Goal: Task Accomplishment & Management: Complete application form

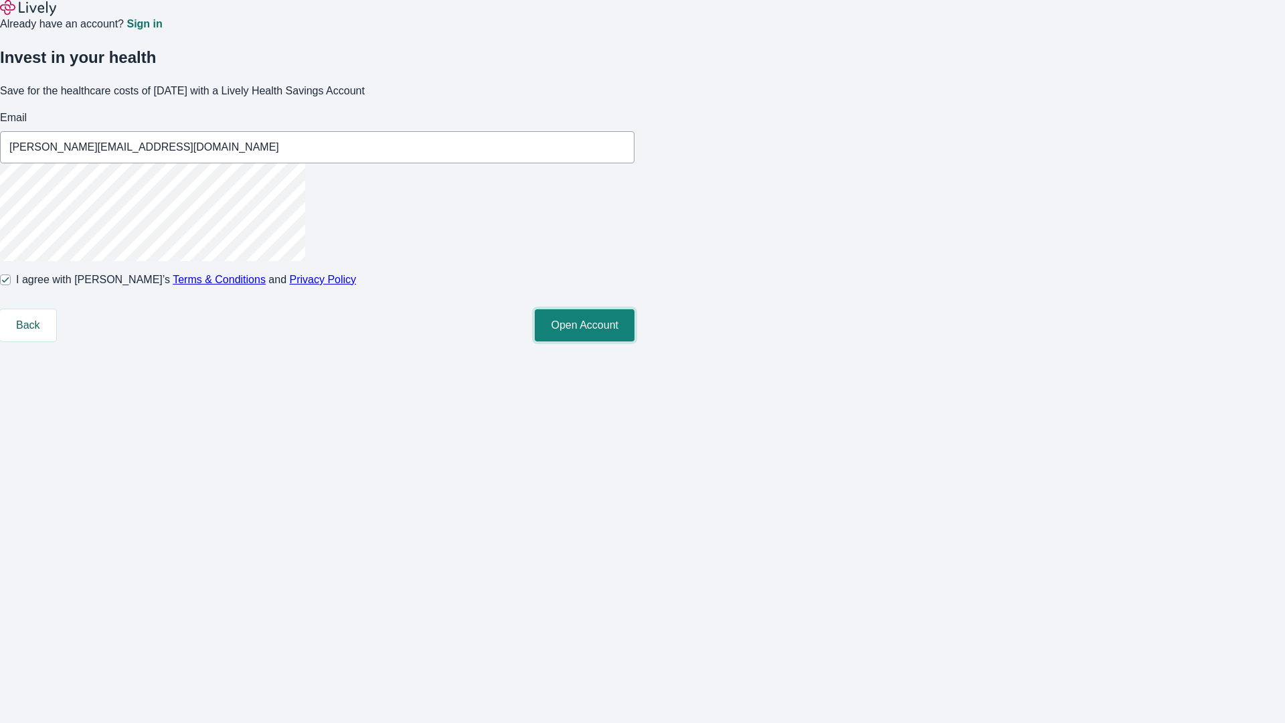
click at [635, 341] on button "Open Account" at bounding box center [585, 325] width 100 height 32
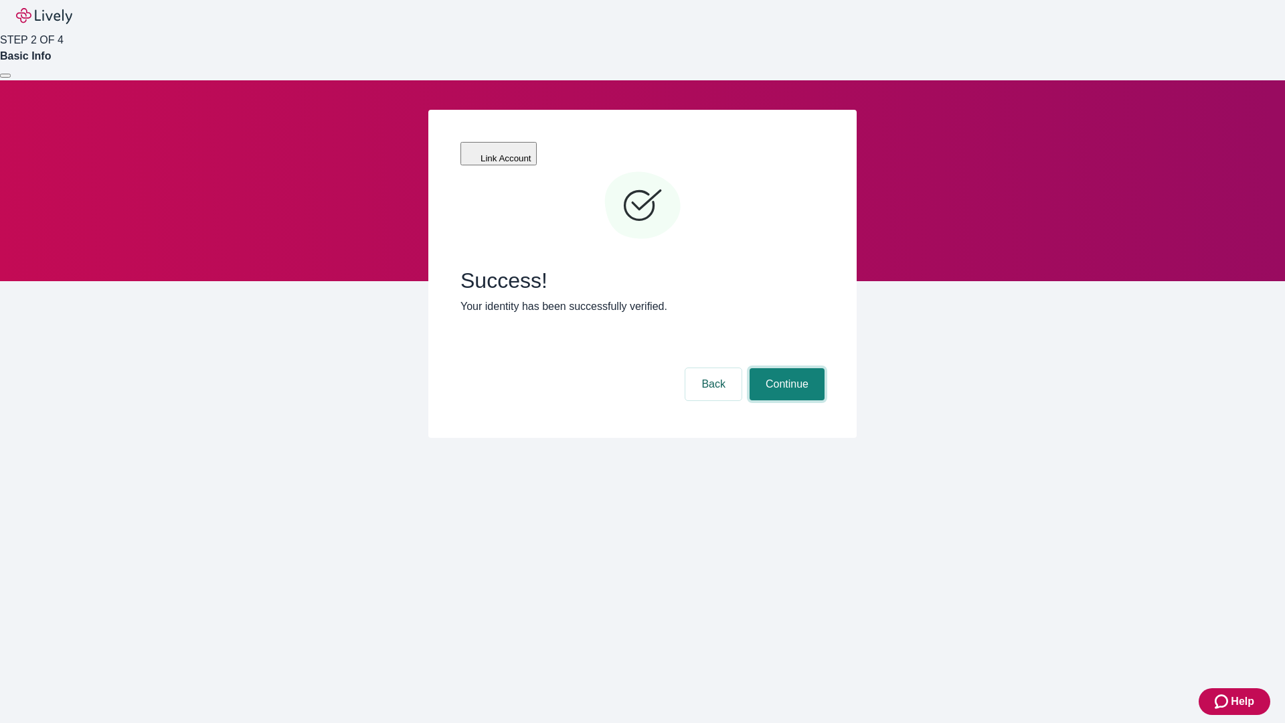
click at [785, 368] on button "Continue" at bounding box center [787, 384] width 75 height 32
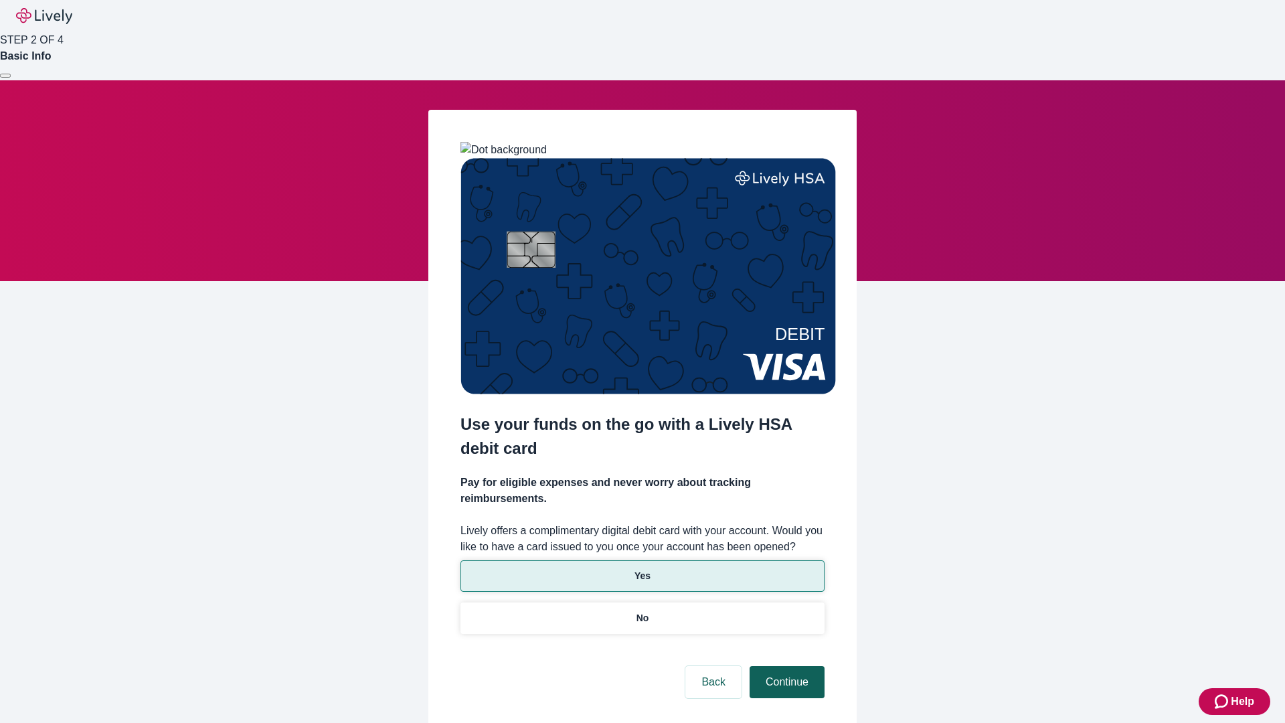
click at [642, 569] on p "Yes" at bounding box center [643, 576] width 16 height 14
click at [785, 666] on button "Continue" at bounding box center [787, 682] width 75 height 32
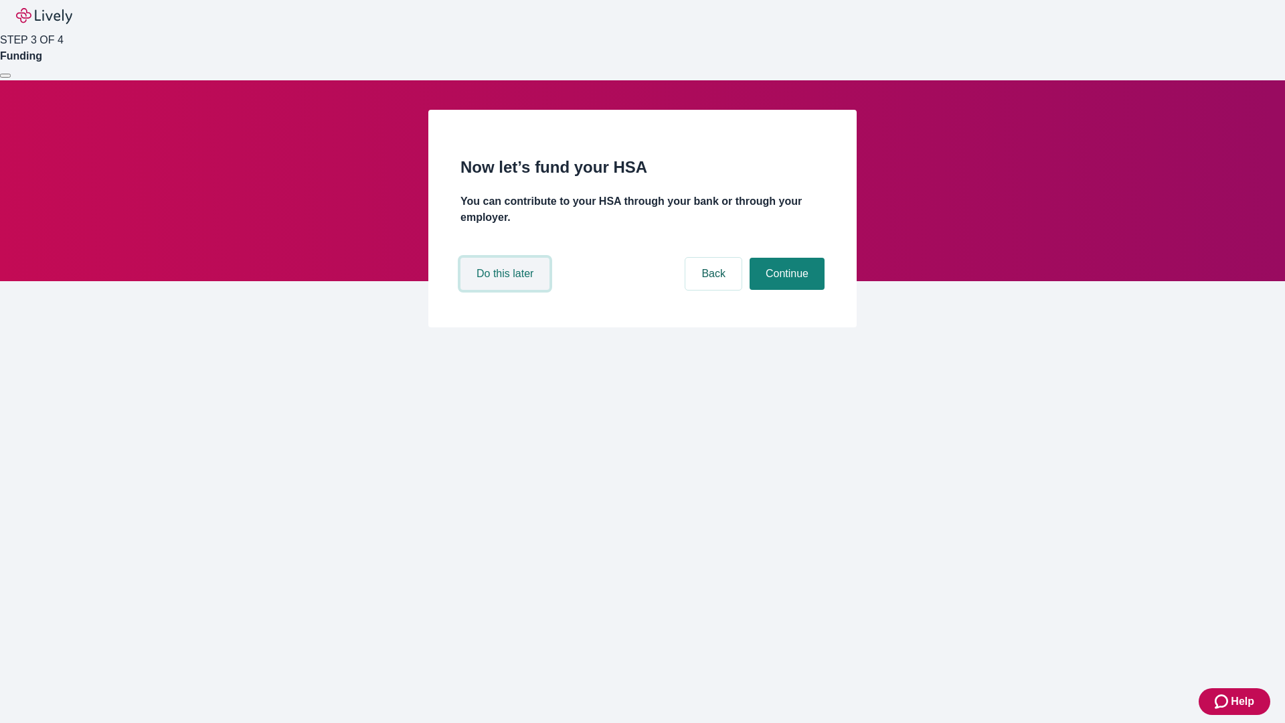
click at [507, 290] on button "Do this later" at bounding box center [505, 274] width 89 height 32
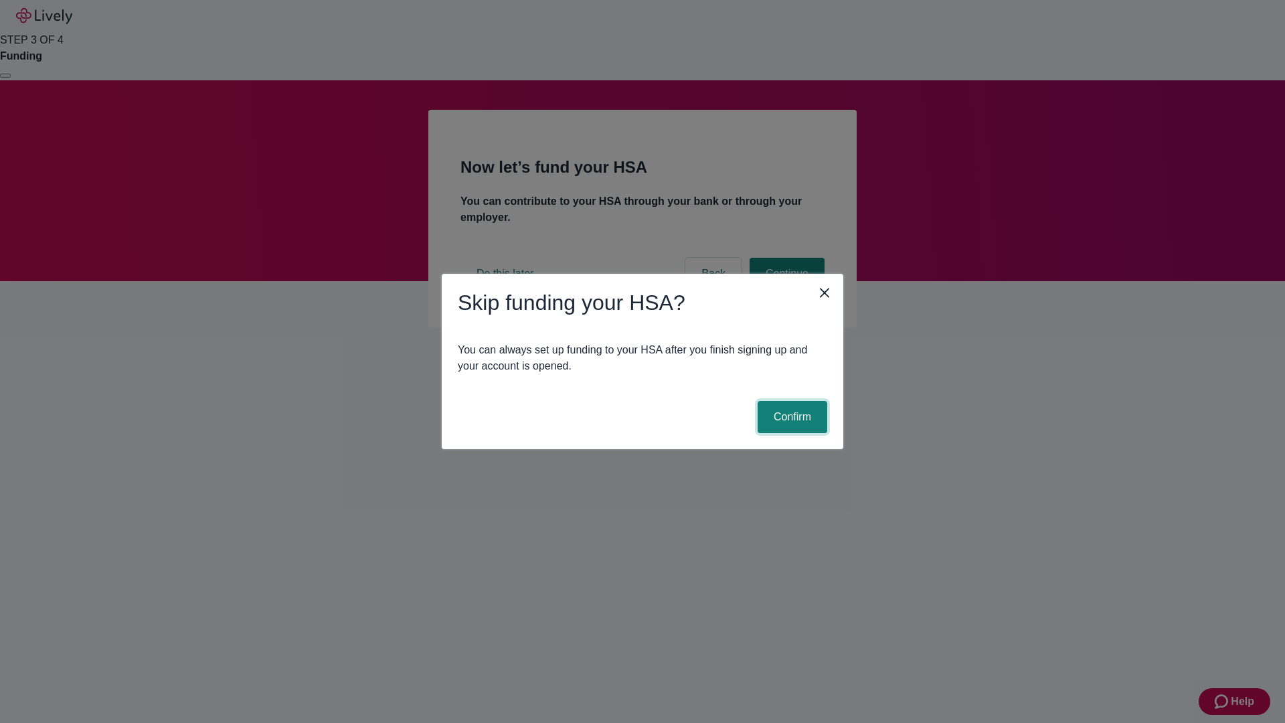
click at [791, 417] on button "Confirm" at bounding box center [793, 417] width 70 height 32
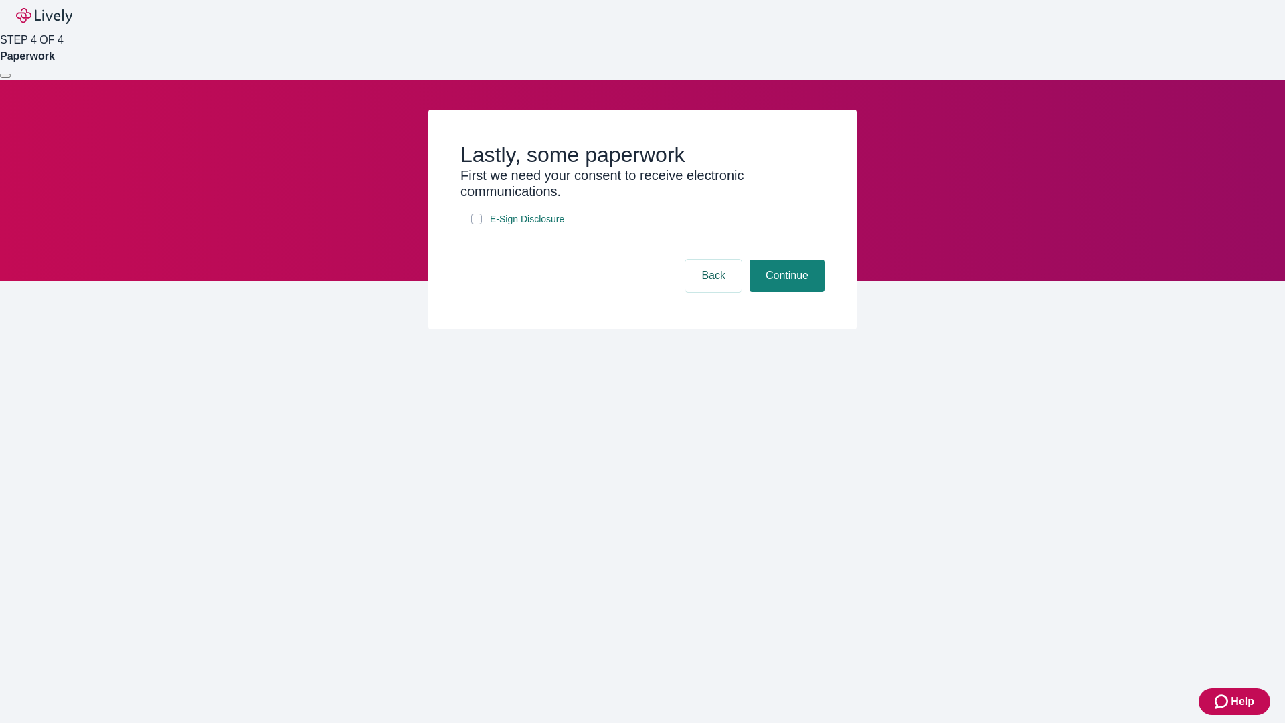
click at [477, 224] on input "E-Sign Disclosure" at bounding box center [476, 219] width 11 height 11
checkbox input "true"
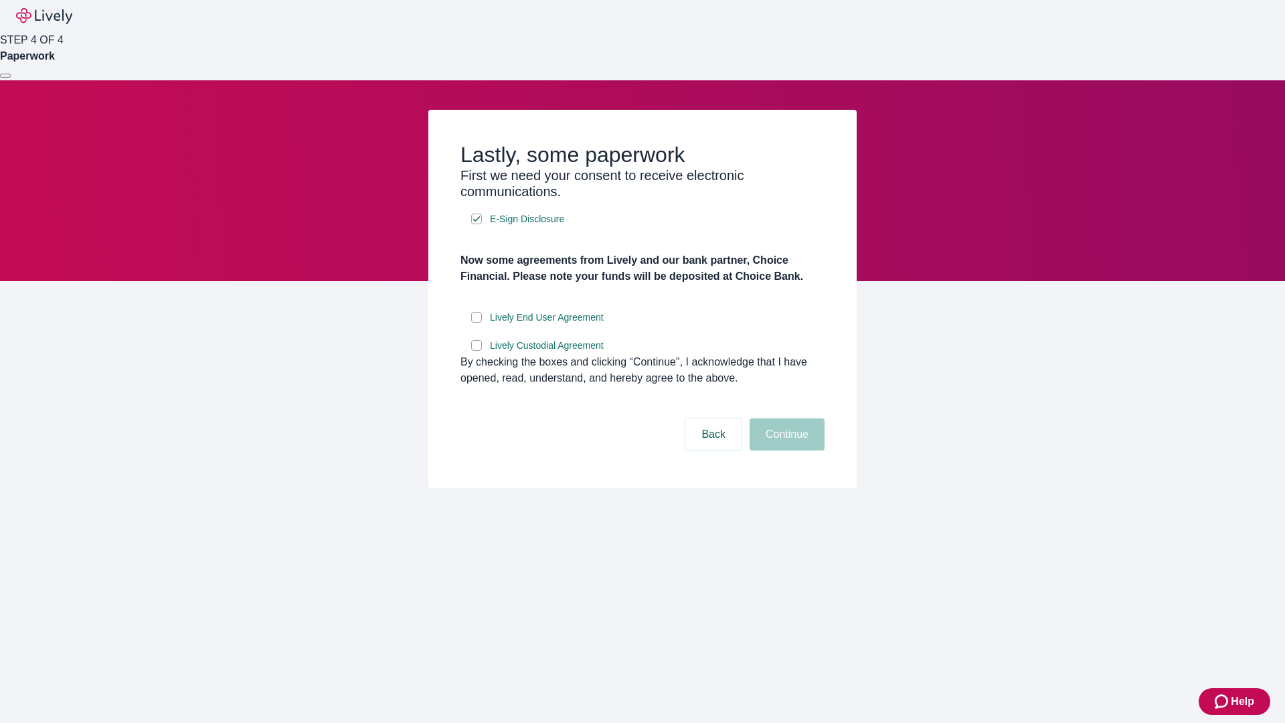
click at [477, 323] on input "Lively End User Agreement" at bounding box center [476, 317] width 11 height 11
checkbox input "true"
click at [477, 351] on input "Lively Custodial Agreement" at bounding box center [476, 345] width 11 height 11
checkbox input "true"
click at [785, 451] on button "Continue" at bounding box center [787, 434] width 75 height 32
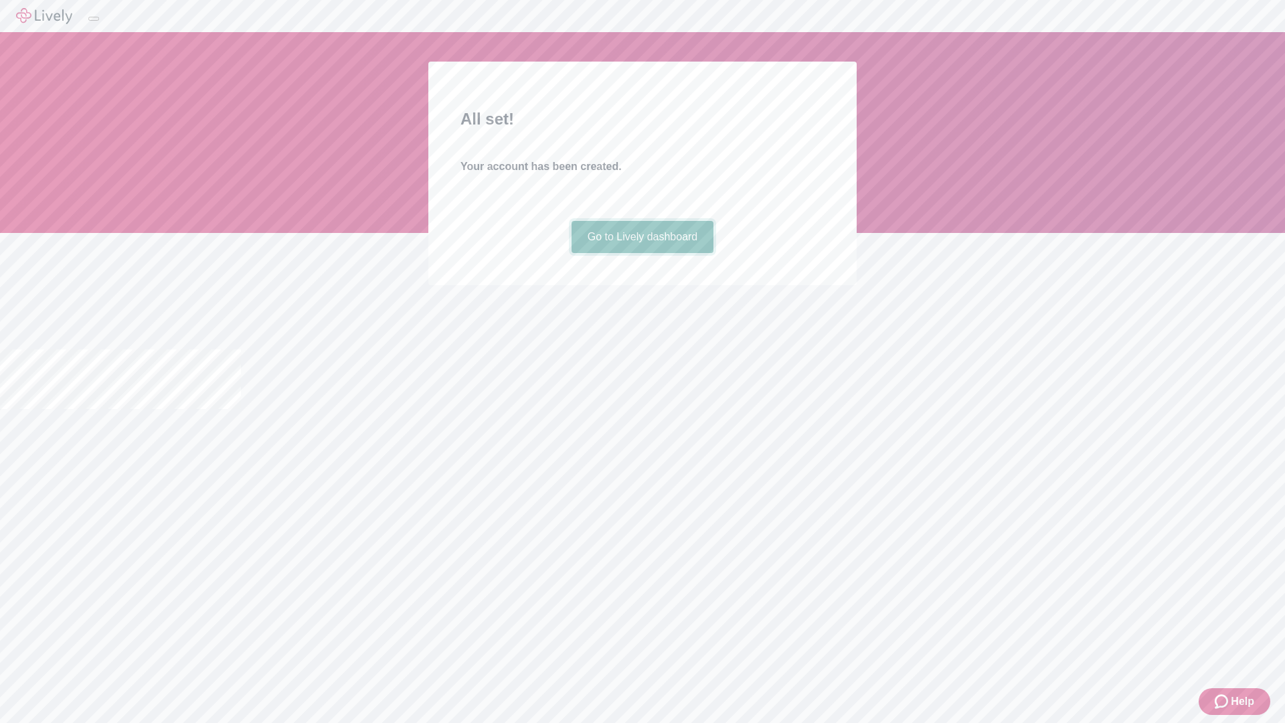
click at [642, 253] on link "Go to Lively dashboard" at bounding box center [643, 237] width 143 height 32
